Goal: Task Accomplishment & Management: Complete application form

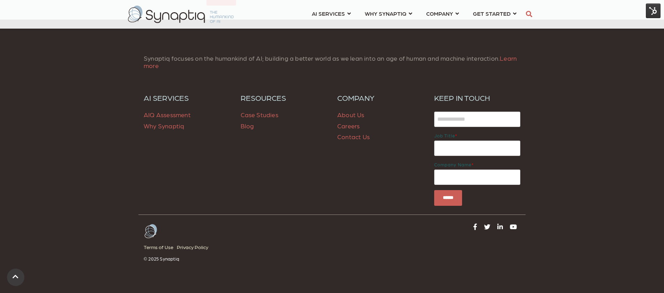
scroll to position [1060, 0]
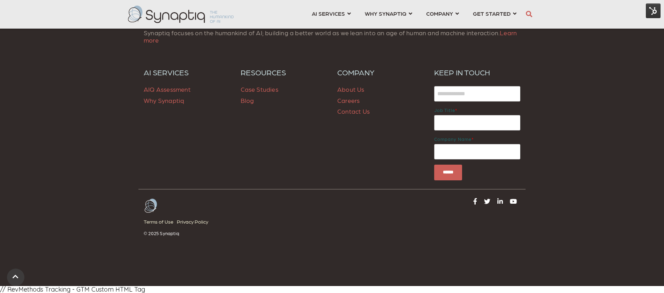
click at [351, 100] on link "Careers" at bounding box center [348, 100] width 22 height 7
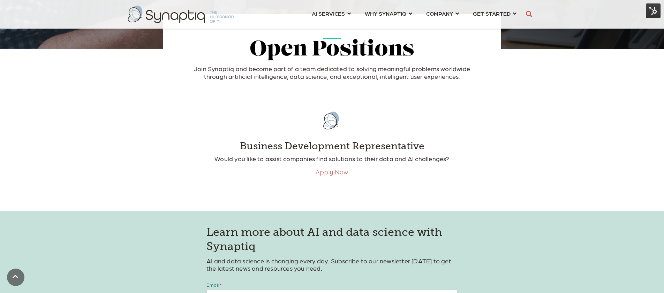
scroll to position [105, 0]
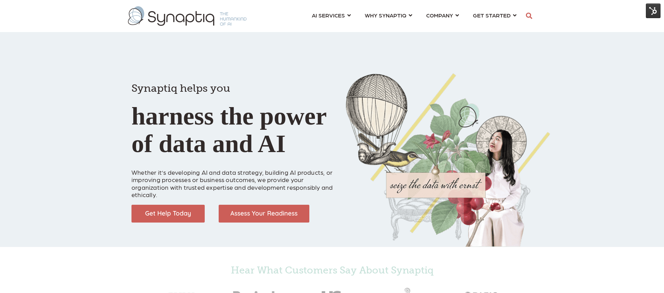
scroll to position [0, 3]
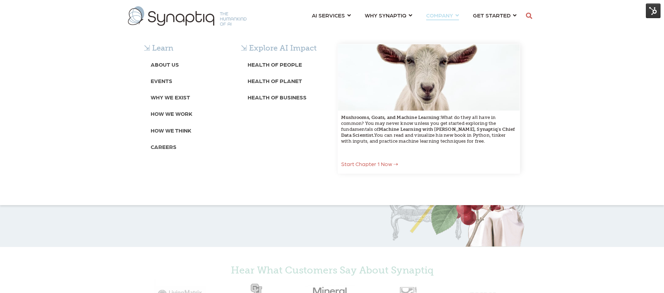
click at [451, 14] on span "COMPANY ⇲ Learn About Us Events Why We Exist How We Work How We Think Careers ⇲…" at bounding box center [439, 14] width 27 height 9
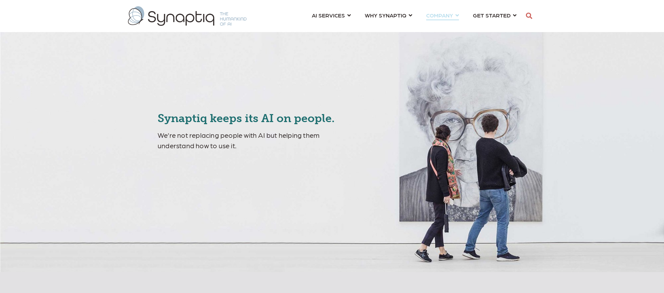
scroll to position [0, 3]
click at [451, 14] on span "COMPANY ⇲ Learn About Us Events Why We Exist How We Work How We Think Careers ⇲…" at bounding box center [439, 14] width 27 height 9
click at [450, 12] on span "COMPANY ⇲ Learn About Us Events Why We Exist How We Work How We Think Careers ⇲…" at bounding box center [439, 14] width 27 height 9
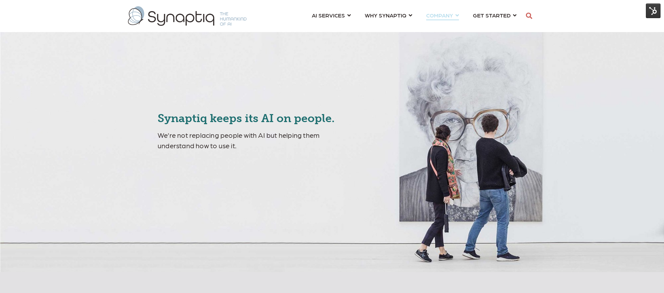
click at [449, 15] on span "COMPANY ⇲ Learn About Us Events Why We Exist How We Work How We Think Careers ⇲…" at bounding box center [439, 14] width 27 height 9
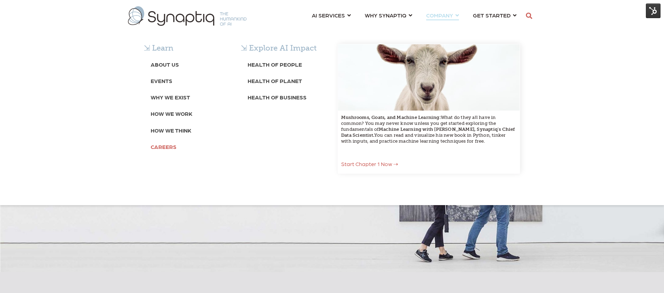
click at [160, 145] on b "Careers" at bounding box center [164, 146] width 26 height 7
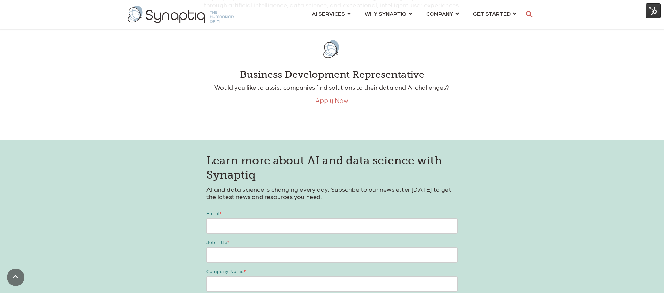
scroll to position [210, 0]
click at [338, 100] on link "Apply Now" at bounding box center [332, 102] width 33 height 8
